Goal: Find specific page/section: Find specific page/section

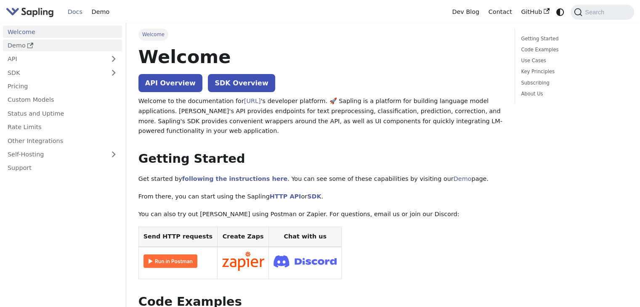
click at [40, 44] on link "Demo" at bounding box center [62, 46] width 119 height 12
